Goal: Find contact information: Find contact information

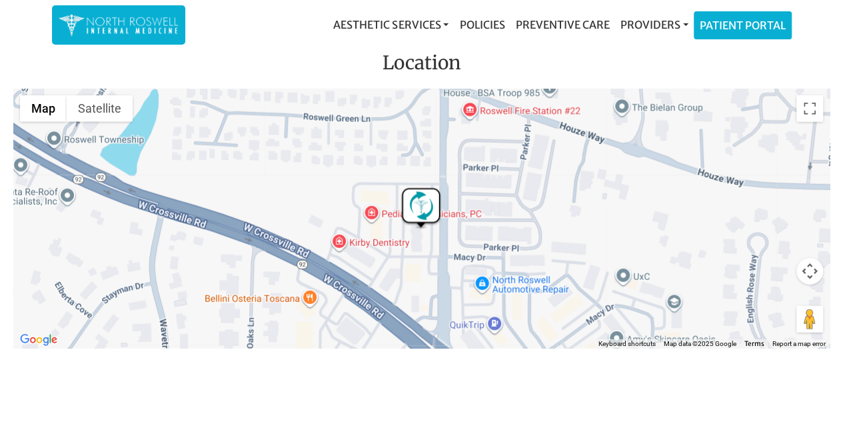
scroll to position [2062, 0]
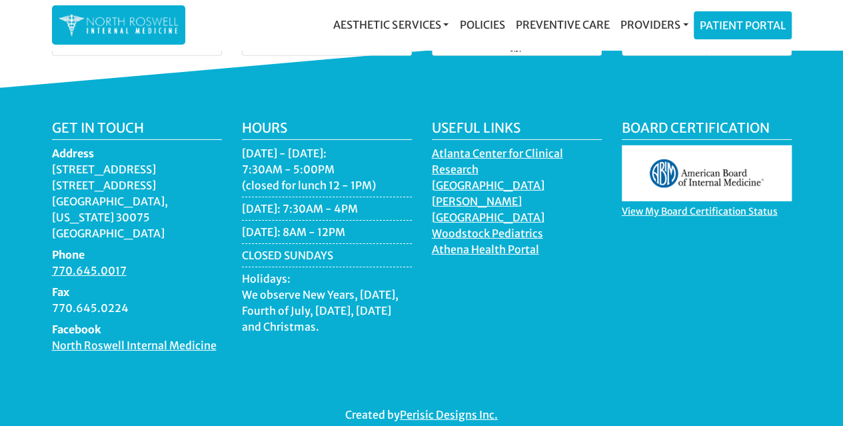
click at [615, 328] on div "Board Certification View My Board Certification Status" at bounding box center [706, 242] width 190 height 244
drag, startPoint x: 168, startPoint y: 173, endPoint x: 52, endPoint y: 157, distance: 117.0
click at [52, 161] on dd "11050 Crabapple Road Building A, Suite 104B Roswell, Georgia 30075 USA" at bounding box center [137, 201] width 170 height 80
copy dd "11050 Crabapple Road Building A, Suite 104B"
click at [579, 276] on div "Useful Links Atlanta Center for Clinical Research North Fulton Hospital Northsi…" at bounding box center [517, 242] width 190 height 244
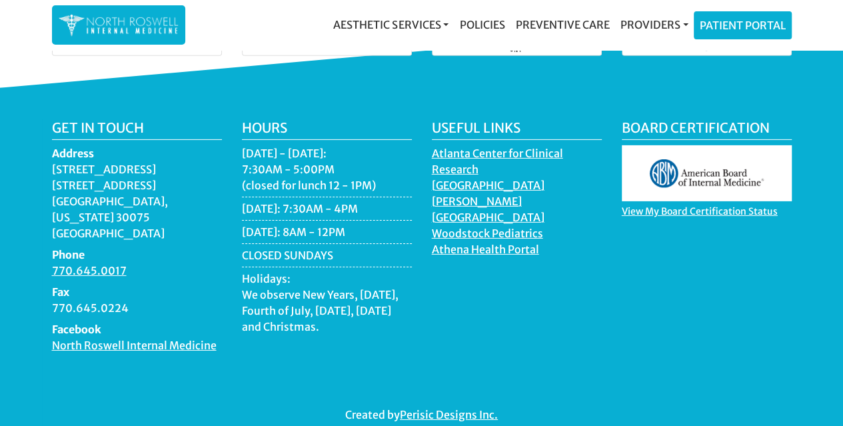
drag, startPoint x: 164, startPoint y: 155, endPoint x: 52, endPoint y: 153, distance: 111.9
click at [52, 161] on dd "11050 Crabapple Road Building A, Suite 104B Roswell, Georgia 30075 USA" at bounding box center [137, 201] width 170 height 80
copy dd "[STREET_ADDRESS]"
drag, startPoint x: 167, startPoint y: 173, endPoint x: 53, endPoint y: 173, distance: 113.2
click at [53, 173] on dd "11050 Crabapple Road Building A, Suite 104B Roswell, Georgia 30075 USA" at bounding box center [137, 201] width 170 height 80
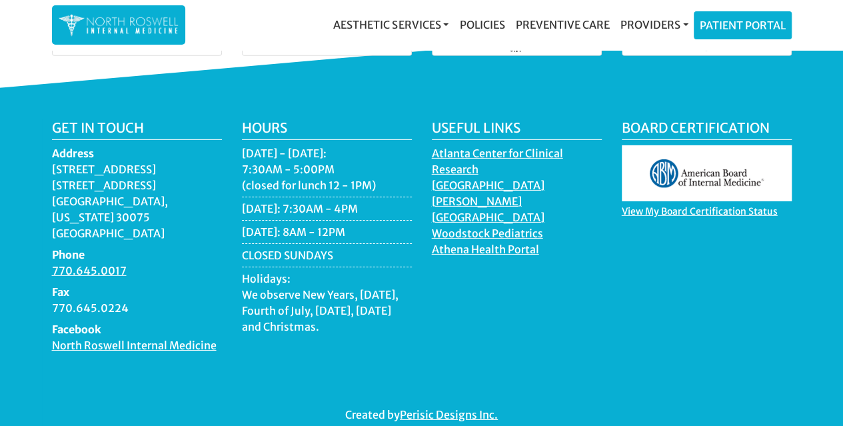
copy dd "[STREET_ADDRESS]"
drag, startPoint x: 357, startPoint y: 222, endPoint x: 245, endPoint y: 142, distance: 137.5
click at [245, 145] on ul "Monday - Thursday: 7:30AM - 5:00PM (closed for lunch 12 - 1PM) Friday: 7:30AM -…" at bounding box center [327, 241] width 170 height 192
copy ul "Monday - Thursday: 7:30AM - 5:00PM (closed for lunch 12 - 1PM) Friday: 7:30AM -…"
drag, startPoint x: 133, startPoint y: 243, endPoint x: 53, endPoint y: 240, distance: 79.3
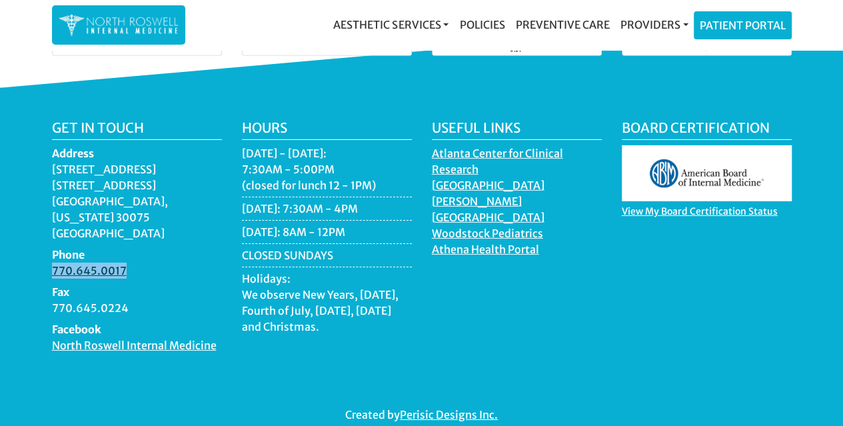
click at [53, 262] on dd "770.645.0017" at bounding box center [137, 270] width 170 height 16
copy link "770.645.0017"
click at [674, 24] on link "Providers" at bounding box center [653, 24] width 79 height 27
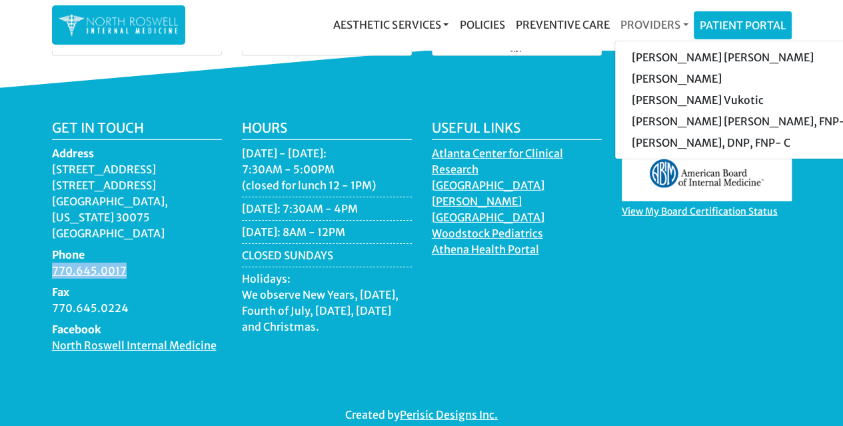
click at [627, 17] on link "Providers" at bounding box center [653, 24] width 79 height 27
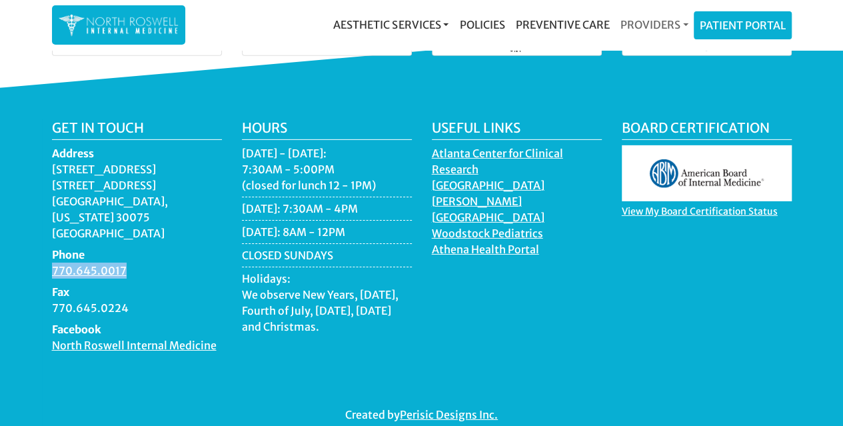
click at [639, 27] on link "Providers" at bounding box center [653, 24] width 79 height 27
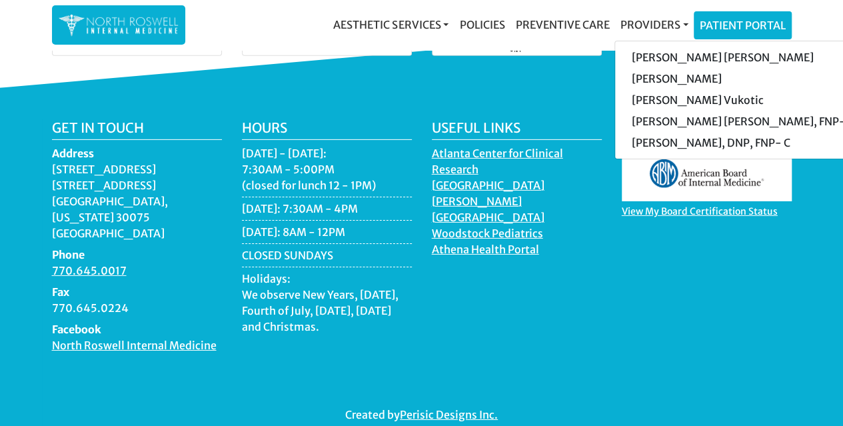
click at [685, 329] on div "Board Certification View My Board Certification Status" at bounding box center [706, 242] width 190 height 244
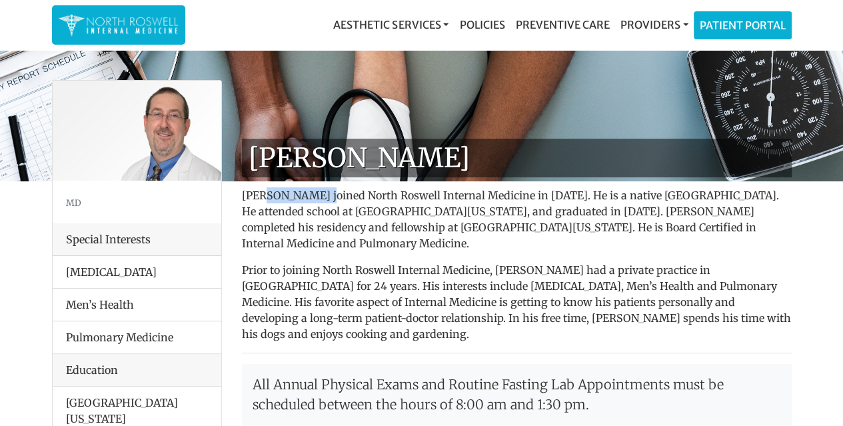
drag, startPoint x: 325, startPoint y: 195, endPoint x: 261, endPoint y: 195, distance: 63.9
click at [261, 195] on p "Dr. George Kanes joined North Roswell Internal Medicine in 2014. He is a native…" at bounding box center [517, 219] width 550 height 64
drag, startPoint x: 327, startPoint y: 196, endPoint x: 261, endPoint y: 195, distance: 65.9
click at [261, 195] on p "Dr. George Kanes joined North Roswell Internal Medicine in 2014. He is a native…" at bounding box center [517, 219] width 550 height 64
copy p "George Kanes"
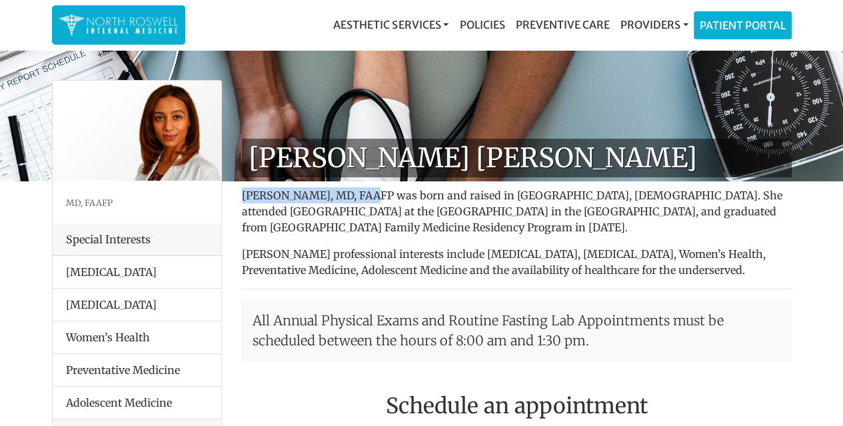
drag, startPoint x: 361, startPoint y: 191, endPoint x: 243, endPoint y: 196, distance: 118.0
click at [243, 196] on p "[PERSON_NAME], MD, FAAFP was born and raised in [GEOGRAPHIC_DATA], [DEMOGRAPHIC…" at bounding box center [517, 211] width 550 height 48
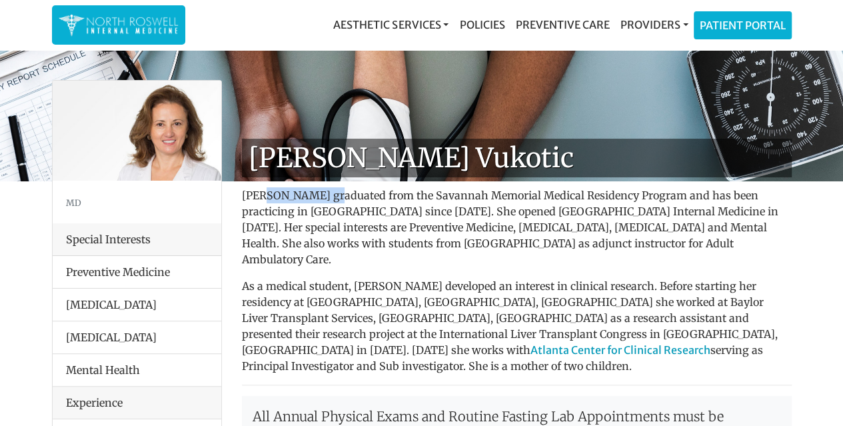
drag, startPoint x: 325, startPoint y: 196, endPoint x: 261, endPoint y: 192, distance: 64.0
click at [261, 192] on p "Dr. Goga Vukotic graduated from the Savannah Memorial Medical Residency Program…" at bounding box center [517, 227] width 550 height 80
copy p "Goga Vukotic"
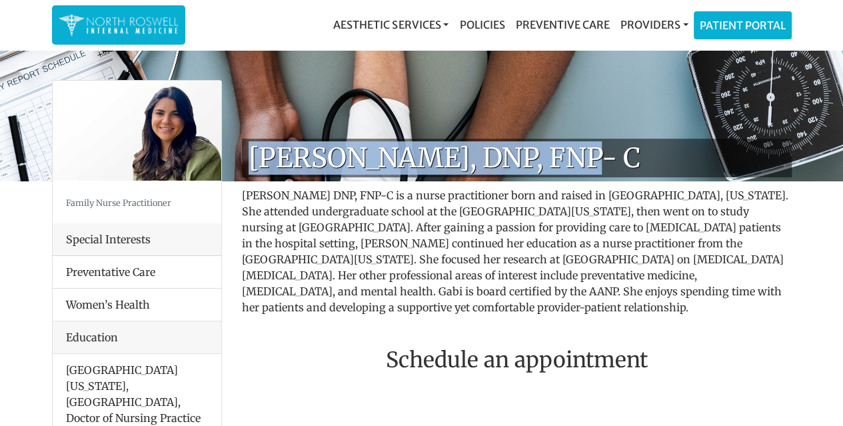
drag, startPoint x: 556, startPoint y: 158, endPoint x: 252, endPoint y: 154, distance: 303.8
click at [252, 154] on h1 "[PERSON_NAME], DNP, FNP- C" at bounding box center [517, 158] width 550 height 39
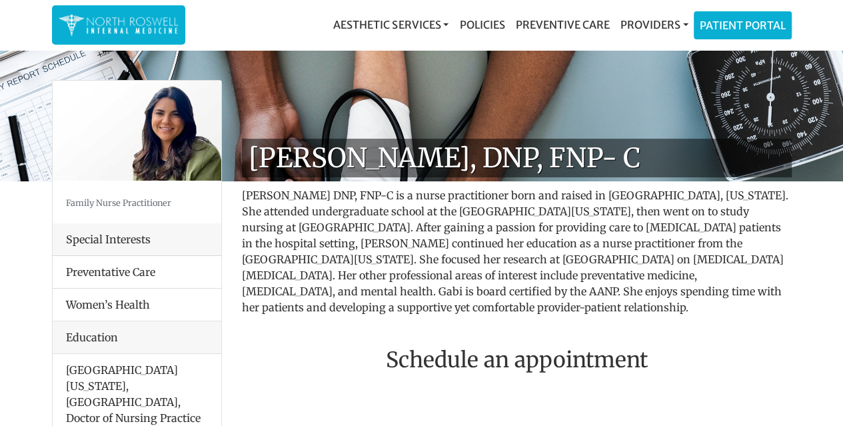
drag, startPoint x: 259, startPoint y: 158, endPoint x: 761, endPoint y: 244, distance: 509.5
click at [765, 250] on p "Gabi Clark DNP, FNP-C is a nurse practitioner born and raised in Chattanooga, T…" at bounding box center [517, 251] width 550 height 128
drag, startPoint x: 356, startPoint y: 192, endPoint x: 242, endPoint y: 193, distance: 113.2
click at [242, 193] on p "Gabi Clark DNP, FNP-C is a nurse practitioner born and raised in Chattanooga, T…" at bounding box center [517, 251] width 550 height 128
copy p "Gabi Clark DNP, FNP-C"
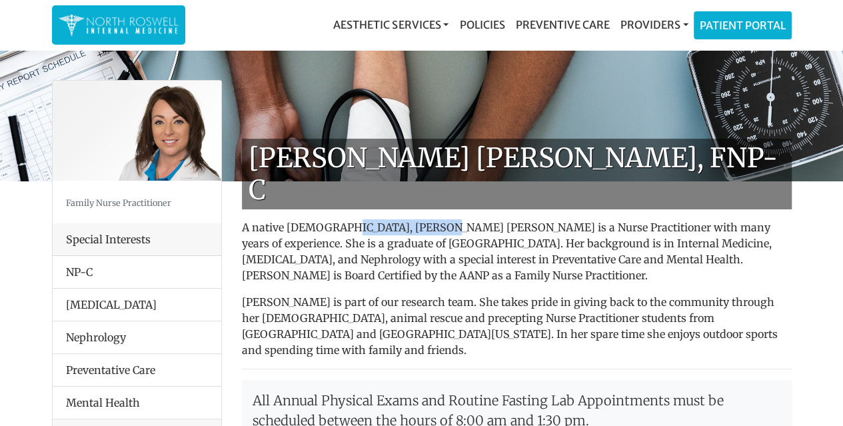
drag, startPoint x: 432, startPoint y: 193, endPoint x: 340, endPoint y: 194, distance: 92.6
click at [340, 219] on p "A native [DEMOGRAPHIC_DATA], [PERSON_NAME] [PERSON_NAME] is a Nurse Practitione…" at bounding box center [517, 251] width 550 height 64
copy p "[PERSON_NAME] [PERSON_NAME]"
